Goal: Information Seeking & Learning: Find contact information

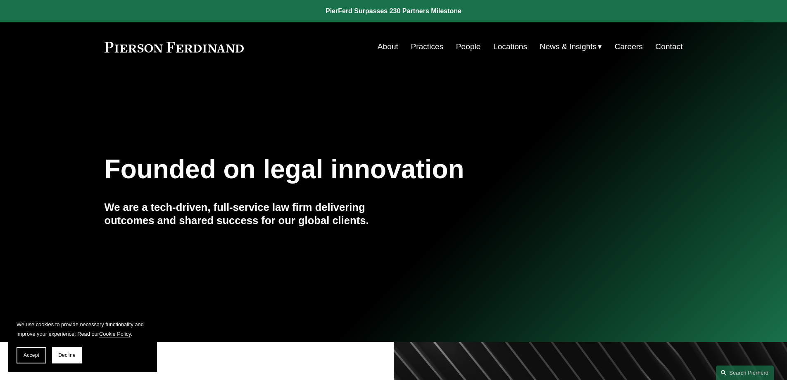
click at [465, 50] on link "People" at bounding box center [468, 47] width 25 height 16
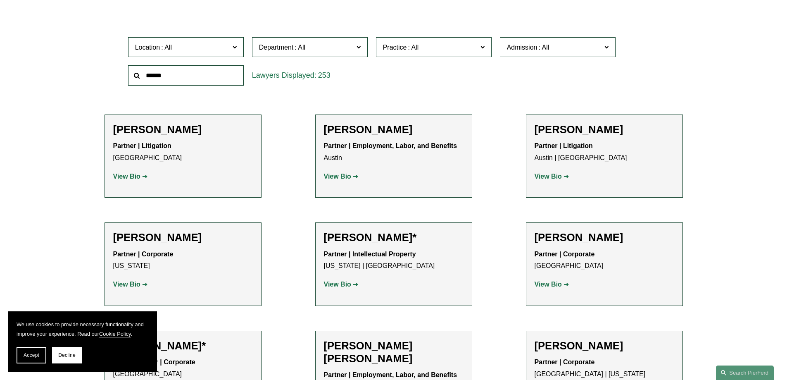
scroll to position [275, 0]
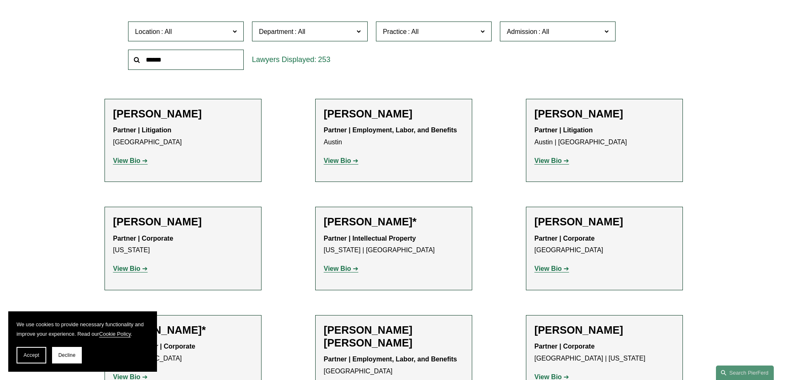
click at [187, 68] on input "text" at bounding box center [186, 60] width 116 height 20
click at [187, 61] on input "text" at bounding box center [186, 60] width 116 height 20
type input "******"
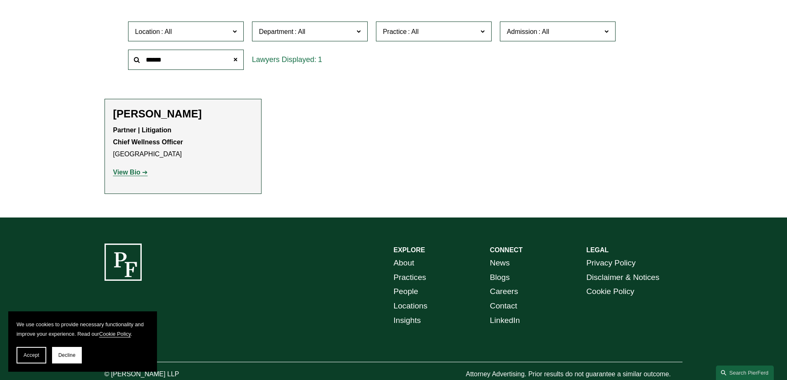
click at [175, 123] on div "Justin Nahama Partner | Litigation Chief Wellness Officer Los Angeles View Bio …" at bounding box center [183, 146] width 140 height 78
click at [157, 112] on h2 "Justin Nahama" at bounding box center [183, 113] width 140 height 13
click at [134, 174] on strong "View Bio" at bounding box center [126, 171] width 27 height 7
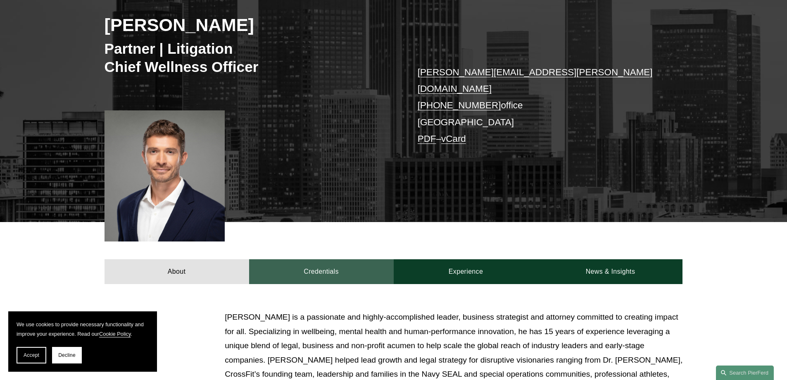
scroll to position [275, 0]
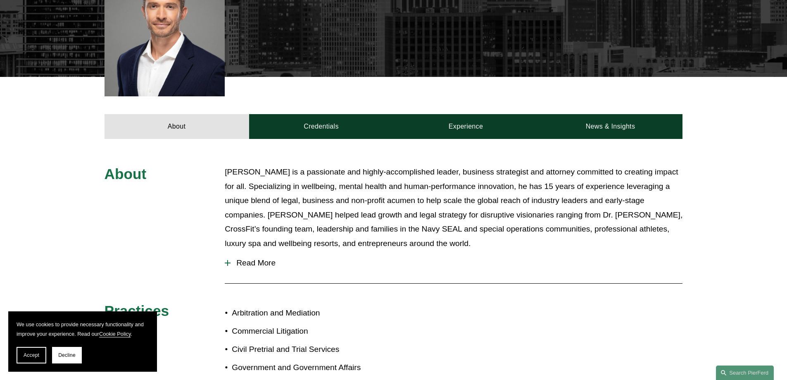
click at [261, 236] on p "[PERSON_NAME] is a passionate and highly-accomplished leader, business strategi…" at bounding box center [454, 207] width 458 height 85
click at [259, 258] on span "Read More" at bounding box center [456, 262] width 452 height 9
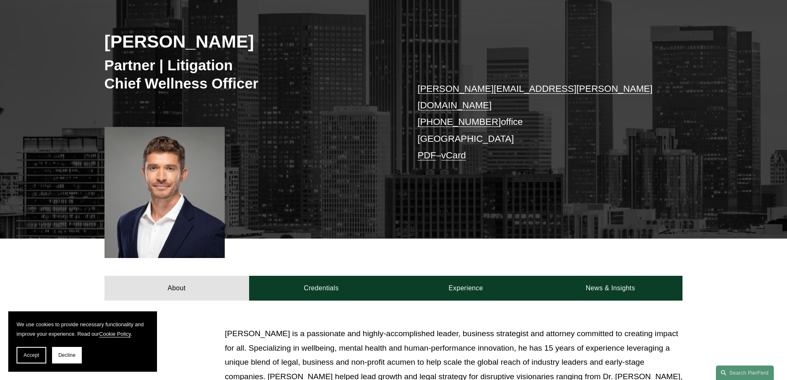
scroll to position [0, 0]
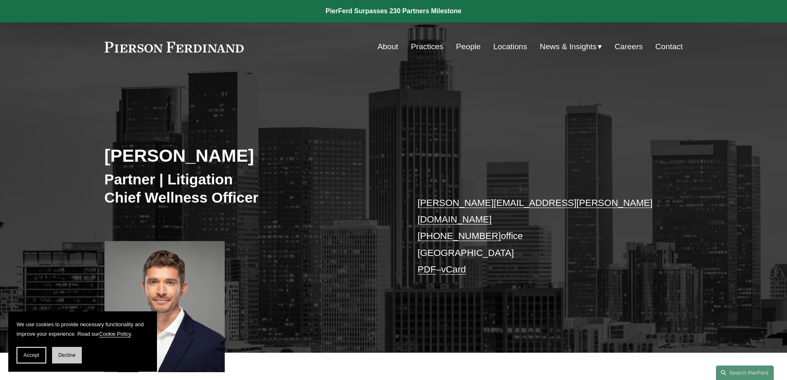
click at [63, 355] on span "Decline" at bounding box center [66, 355] width 17 height 6
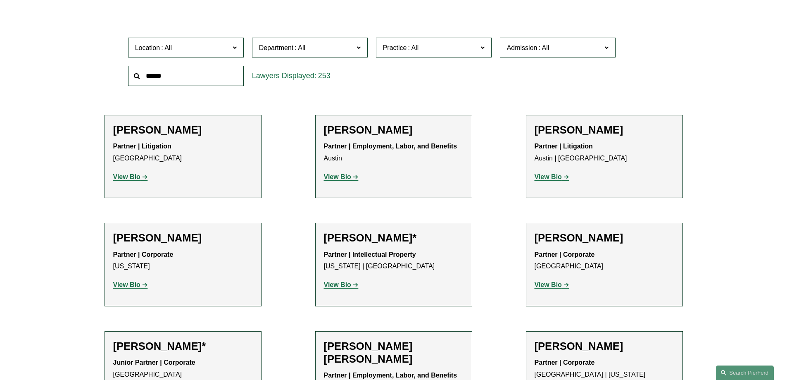
scroll to position [138, 0]
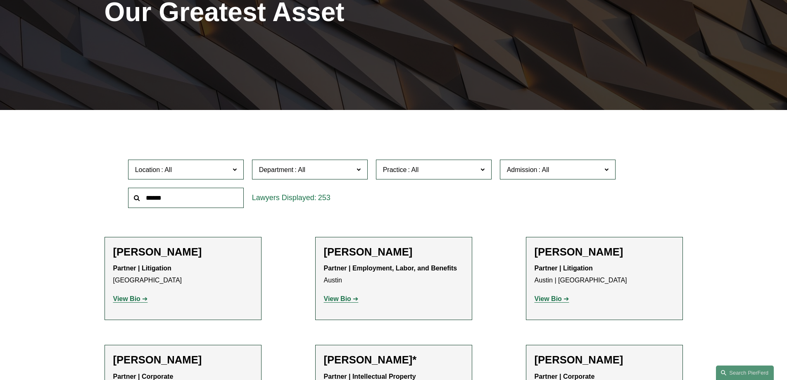
click at [458, 177] on label "Practice" at bounding box center [434, 169] width 116 height 20
click at [647, 199] on div "Location All Atlanta Austin Boston Charlotte Chicago Cincinnati Cleveland Colum…" at bounding box center [393, 183] width 539 height 57
click at [572, 168] on span "Admission" at bounding box center [554, 169] width 95 height 11
drag, startPoint x: 712, startPoint y: 164, endPoint x: 698, endPoint y: 165, distance: 13.6
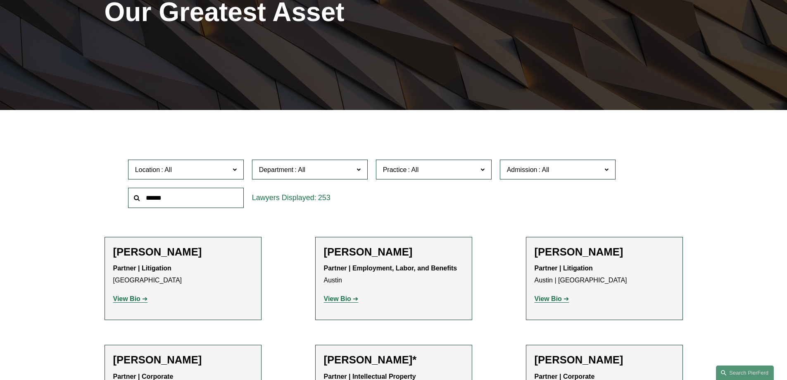
click at [329, 165] on span "Department" at bounding box center [306, 169] width 95 height 11
click at [0, 0] on link "[US_STATE]" at bounding box center [0, 0] width 0 height 0
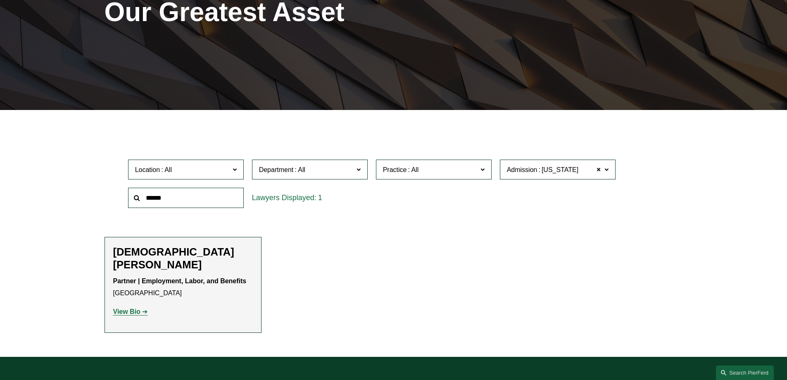
click at [318, 167] on span "Department" at bounding box center [306, 169] width 95 height 11
drag, startPoint x: 489, startPoint y: 280, endPoint x: 455, endPoint y: 187, distance: 98.0
click at [489, 278] on ul "Filter Location All Atlanta Austin Boston Charlotte Chicago Cincinnati Clevelan…" at bounding box center [393, 232] width 625 height 202
click at [441, 161] on label "Practice" at bounding box center [434, 169] width 116 height 20
click at [441, 144] on ul "Filter Location All Atlanta Austin Boston Charlotte Chicago Cincinnati Clevelan…" at bounding box center [393, 232] width 625 height 202
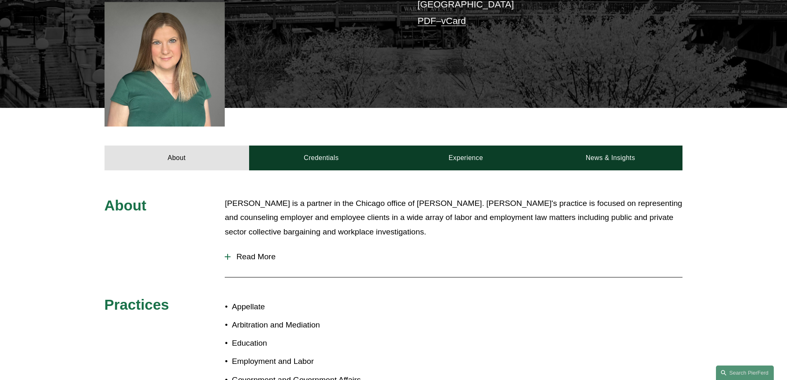
scroll to position [275, 0]
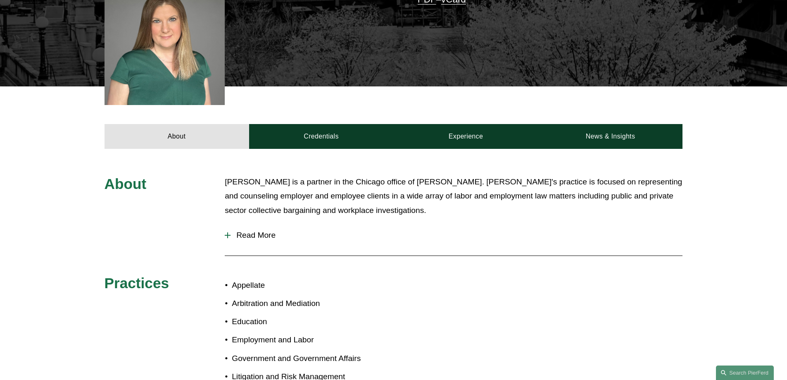
click at [253, 224] on button "Read More" at bounding box center [454, 234] width 458 height 21
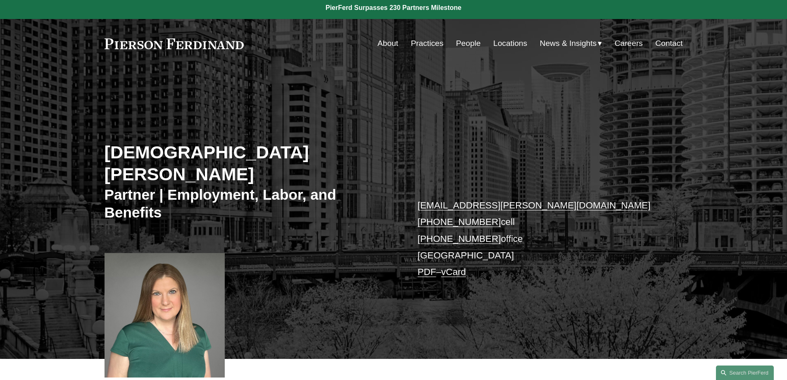
scroll to position [0, 0]
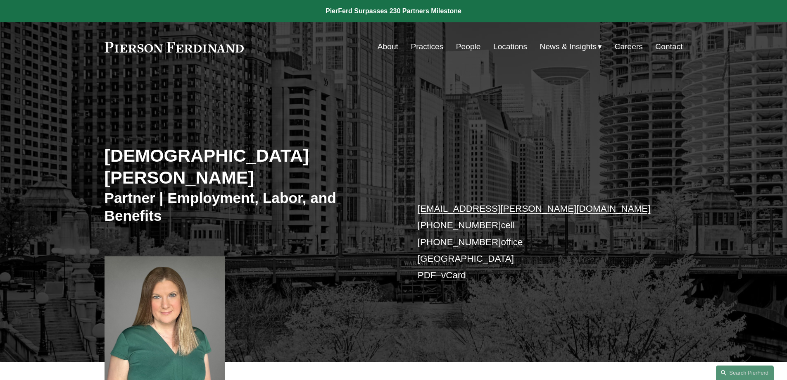
click at [457, 45] on link "People" at bounding box center [468, 47] width 25 height 16
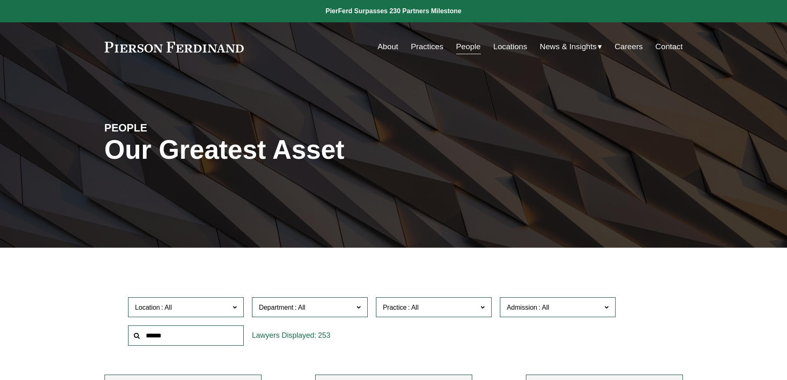
scroll to position [275, 0]
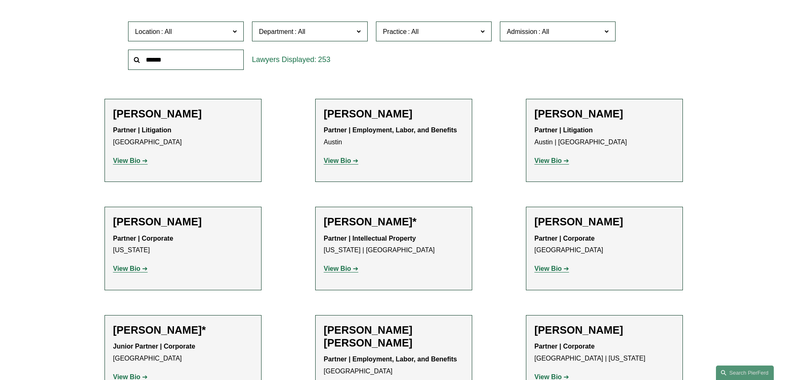
click at [541, 35] on span at bounding box center [543, 31] width 13 height 7
click at [0, 0] on link "[US_STATE]" at bounding box center [0, 0] width 0 height 0
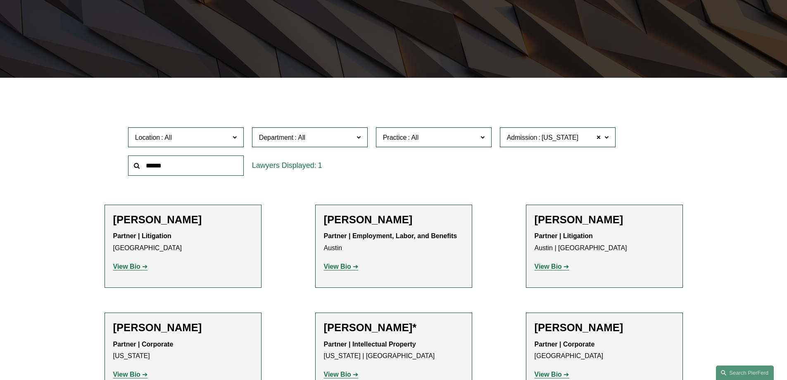
scroll to position [165, 0]
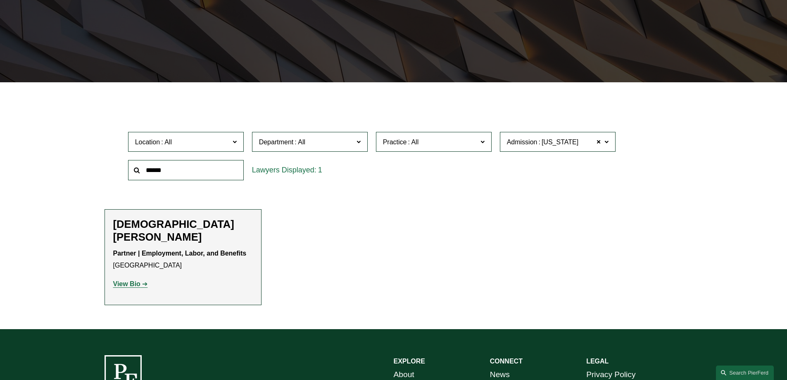
drag, startPoint x: 147, startPoint y: 265, endPoint x: 135, endPoint y: 271, distance: 12.7
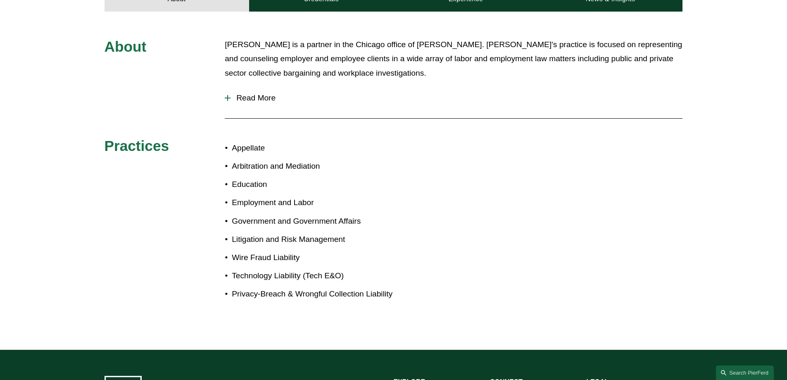
scroll to position [275, 0]
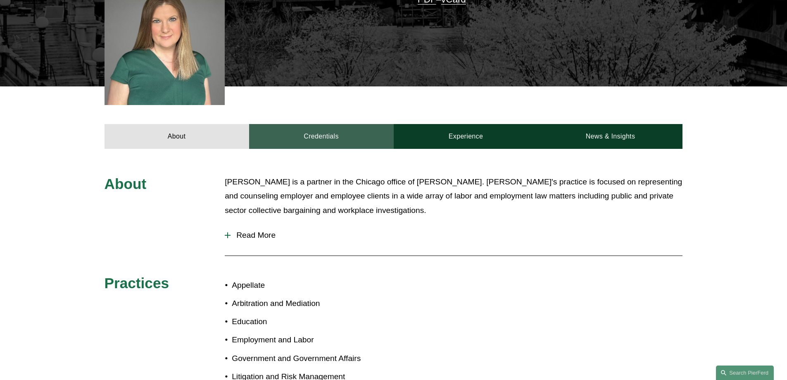
click at [334, 124] on link "Credentials" at bounding box center [321, 136] width 145 height 25
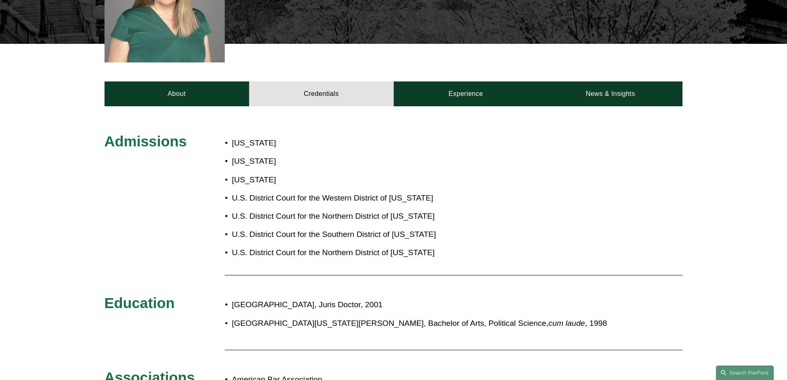
scroll to position [214, 0]
